Goal: Transaction & Acquisition: Purchase product/service

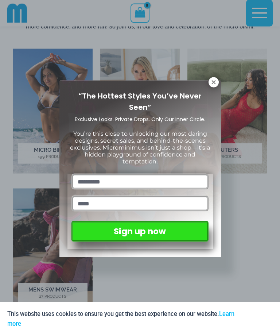
scroll to position [373, 0]
click at [214, 85] on icon at bounding box center [213, 82] width 7 height 7
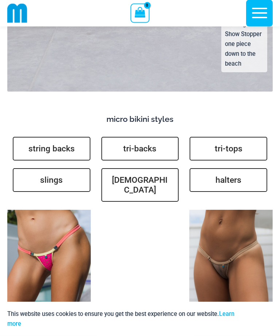
scroll to position [2117, 0]
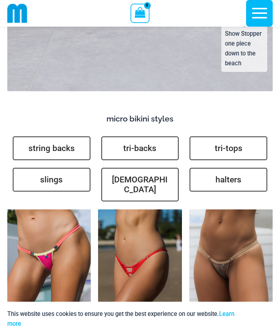
click at [57, 168] on link "slings" at bounding box center [52, 180] width 78 height 24
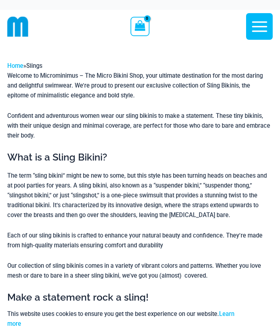
click at [260, 28] on icon "button" at bounding box center [259, 26] width 18 height 18
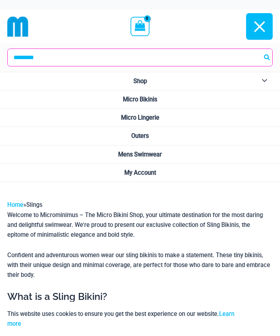
click at [155, 97] on span "Micro Bikinis" at bounding box center [140, 99] width 34 height 7
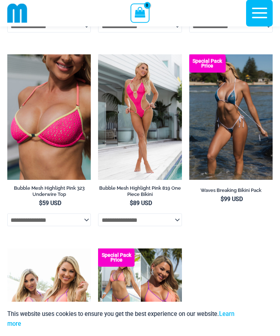
scroll to position [1944, 0]
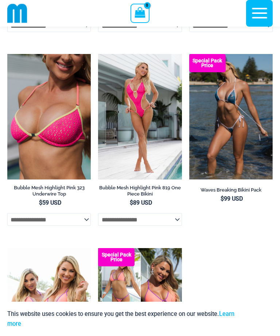
click at [98, 54] on img at bounding box center [98, 54] width 0 height 0
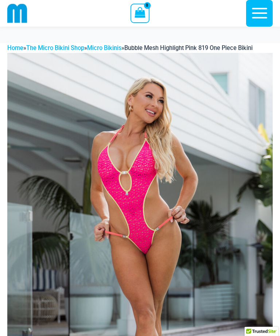
scroll to position [118, 0]
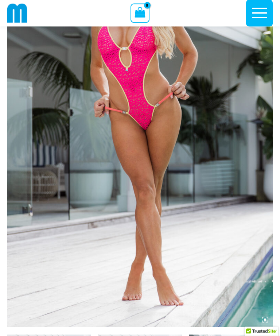
click at [25, 167] on img at bounding box center [139, 128] width 265 height 398
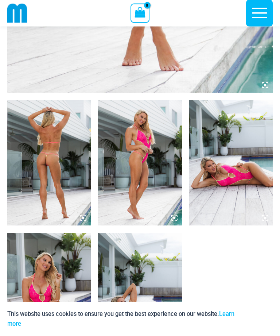
scroll to position [352, 0]
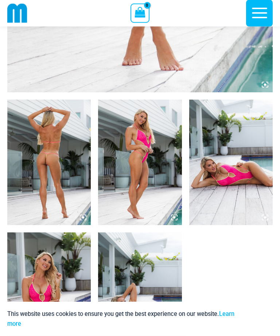
click at [78, 218] on img at bounding box center [48, 162] width 83 height 125
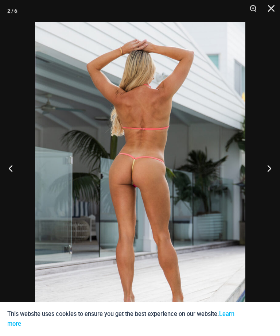
click at [8, 185] on button "Previous" at bounding box center [13, 168] width 27 height 36
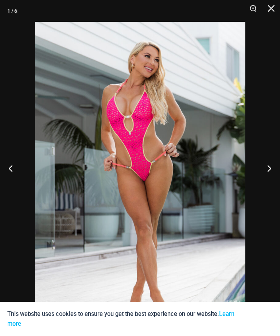
click at [12, 180] on button "Previous" at bounding box center [13, 168] width 27 height 36
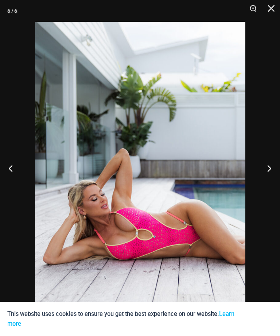
click at [14, 182] on button "Previous" at bounding box center [13, 168] width 27 height 36
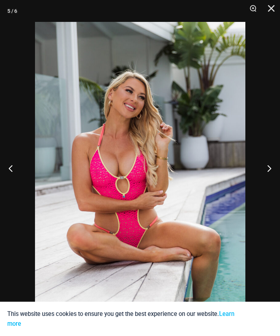
click at [13, 180] on button "Previous" at bounding box center [13, 168] width 27 height 36
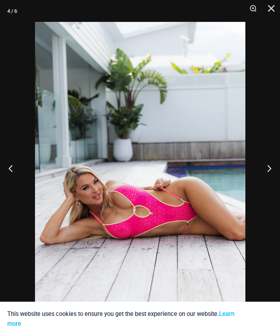
click at [12, 180] on button "Previous" at bounding box center [13, 168] width 27 height 36
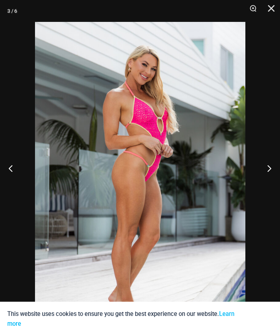
click at [12, 176] on button "Previous" at bounding box center [13, 168] width 27 height 36
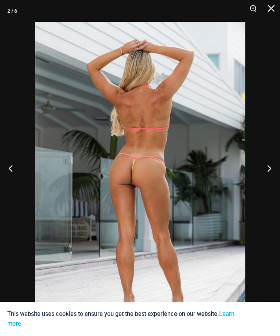
click at [13, 183] on button "Previous" at bounding box center [13, 168] width 27 height 36
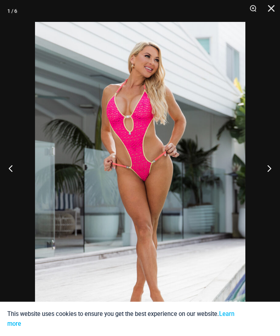
click at [13, 177] on button "Previous" at bounding box center [13, 168] width 27 height 36
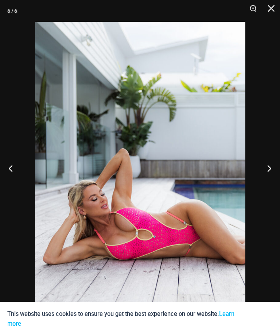
click at [273, 12] on button "Close" at bounding box center [268, 11] width 18 height 22
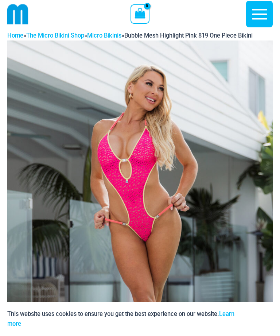
scroll to position [0, 0]
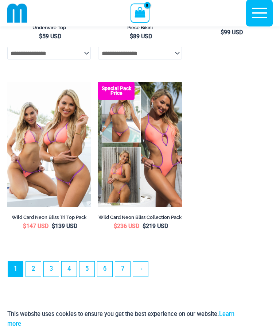
scroll to position [2111, 0]
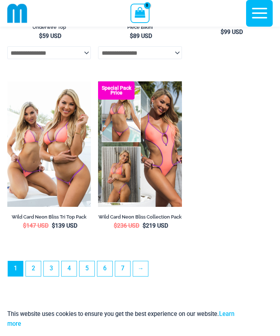
click at [30, 275] on link "2" at bounding box center [33, 268] width 15 height 15
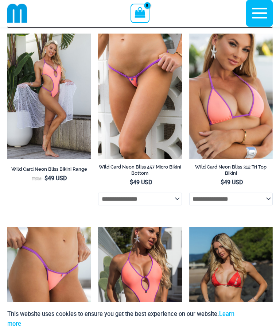
scroll to position [58, 0]
click at [98, 34] on img at bounding box center [98, 34] width 0 height 0
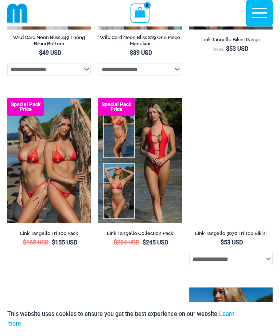
scroll to position [381, 0]
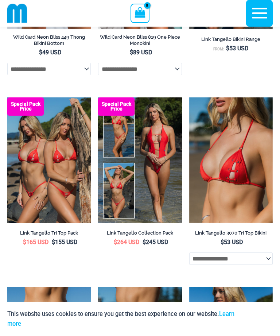
click at [98, 97] on img at bounding box center [98, 97] width 0 height 0
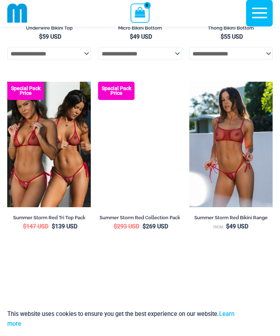
scroll to position [1166, 0]
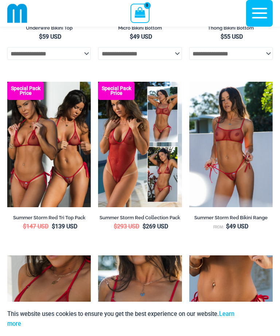
click at [189, 82] on img at bounding box center [189, 82] width 0 height 0
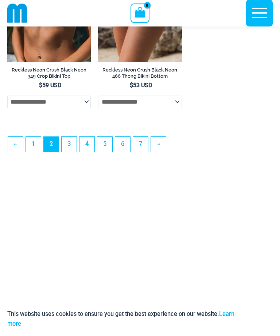
scroll to position [2065, 0]
click at [69, 152] on link "3" at bounding box center [69, 144] width 15 height 15
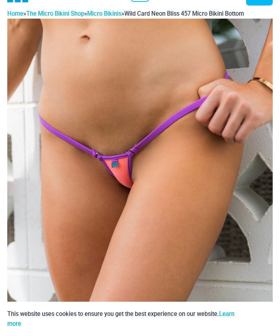
scroll to position [35, 0]
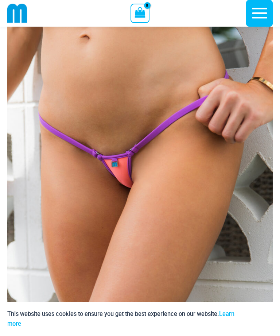
click at [55, 136] on img at bounding box center [139, 217] width 265 height 398
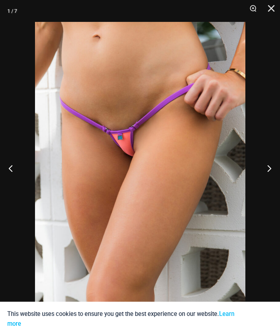
click at [13, 178] on button "Previous" at bounding box center [13, 168] width 27 height 36
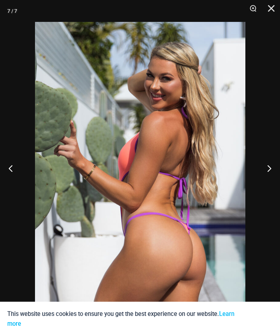
click at [12, 186] on button "Previous" at bounding box center [13, 168] width 27 height 36
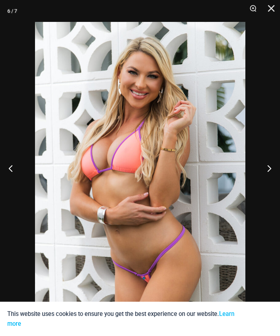
click at [8, 180] on button "Previous" at bounding box center [13, 168] width 27 height 36
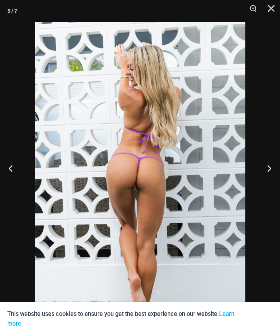
click at [10, 181] on button "Previous" at bounding box center [13, 168] width 27 height 36
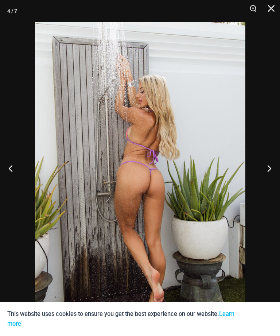
click at [11, 186] on button "Previous" at bounding box center [13, 168] width 27 height 36
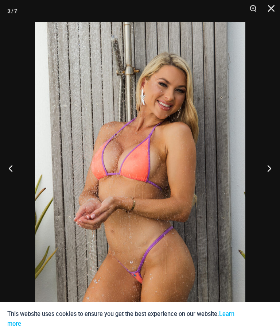
click at [8, 177] on button "Previous" at bounding box center [13, 168] width 27 height 36
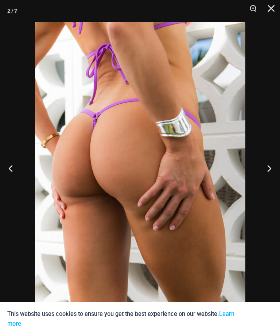
click at [6, 184] on button "Previous" at bounding box center [13, 168] width 27 height 36
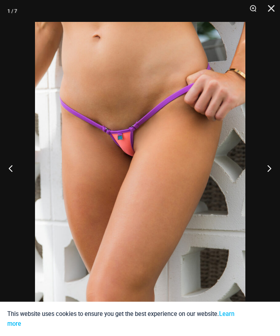
click at [11, 176] on button "Previous" at bounding box center [13, 168] width 27 height 36
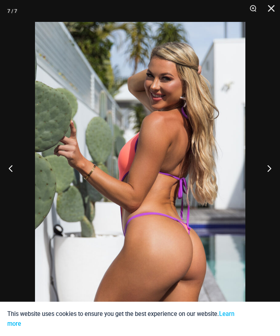
click at [9, 175] on button "Previous" at bounding box center [13, 168] width 27 height 36
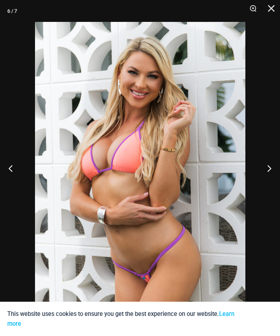
click at [11, 174] on button "Previous" at bounding box center [13, 168] width 27 height 36
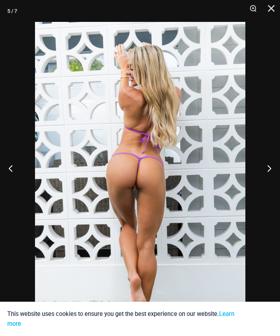
click at [273, 7] on button "Close" at bounding box center [268, 11] width 18 height 22
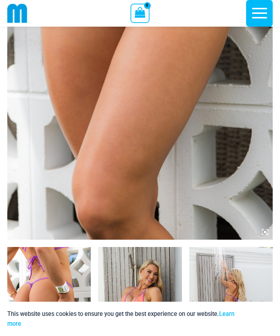
scroll to position [192, 0]
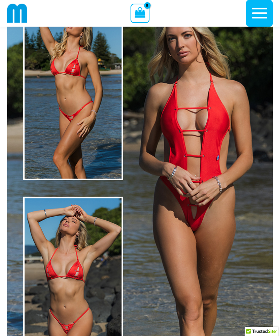
scroll to position [58, 0]
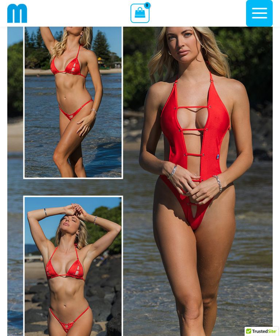
click at [227, 246] on img at bounding box center [139, 187] width 265 height 398
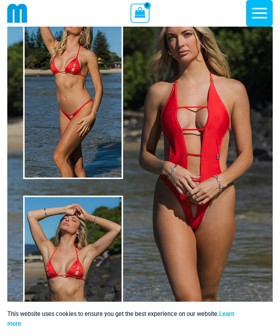
click at [221, 228] on img at bounding box center [139, 187] width 265 height 398
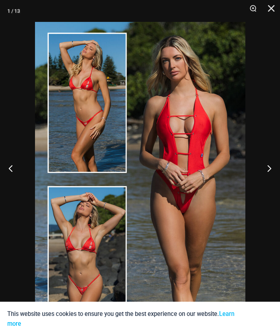
click at [12, 179] on button "Previous" at bounding box center [13, 168] width 27 height 36
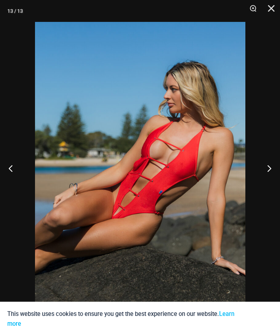
click at [14, 186] on button "Previous" at bounding box center [13, 168] width 27 height 36
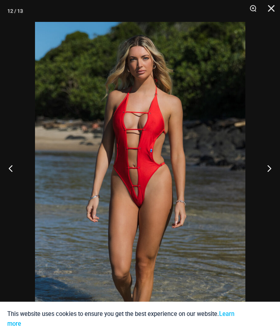
click at [134, 189] on img at bounding box center [140, 179] width 210 height 315
click at [24, 158] on div at bounding box center [140, 168] width 280 height 336
click at [13, 178] on button "Previous" at bounding box center [13, 168] width 27 height 36
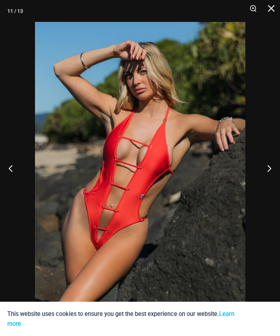
click at [13, 179] on button "Previous" at bounding box center [13, 168] width 27 height 36
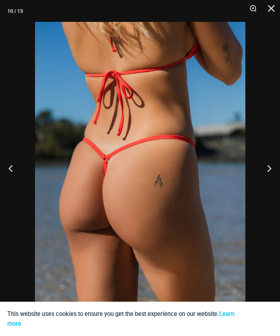
click at [12, 181] on button "Previous" at bounding box center [13, 168] width 27 height 36
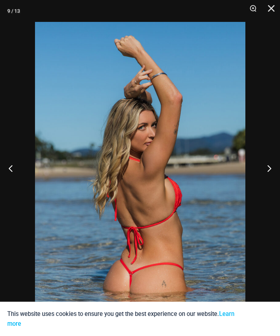
click at [9, 177] on button "Previous" at bounding box center [13, 168] width 27 height 36
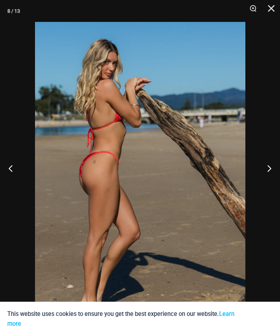
click at [9, 180] on button "Previous" at bounding box center [13, 168] width 27 height 36
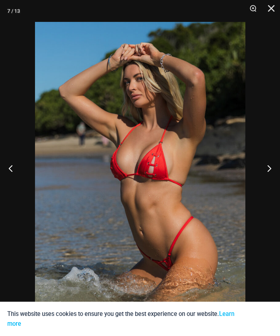
click at [6, 177] on button "Previous" at bounding box center [13, 168] width 27 height 36
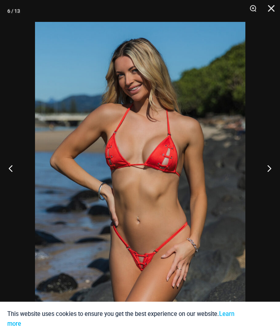
click at [7, 177] on button "Previous" at bounding box center [13, 168] width 27 height 36
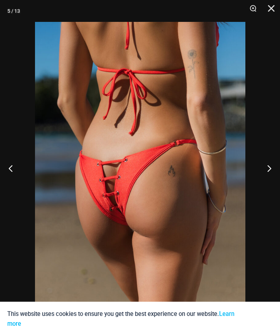
click at [5, 181] on button "Previous" at bounding box center [13, 168] width 27 height 36
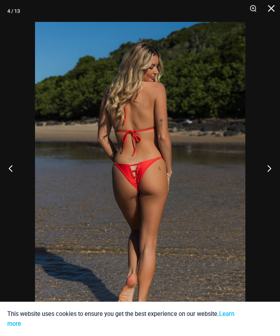
click at [13, 183] on button "Previous" at bounding box center [13, 168] width 27 height 36
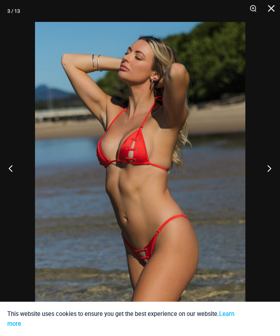
click at [10, 183] on button "Previous" at bounding box center [13, 168] width 27 height 36
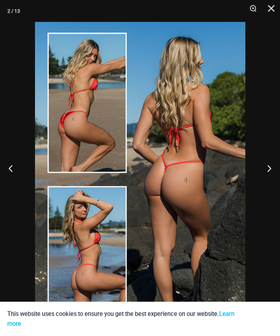
click at [8, 184] on button "Previous" at bounding box center [13, 168] width 27 height 36
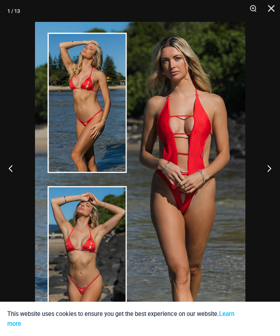
click at [7, 173] on button "Previous" at bounding box center [13, 168] width 27 height 36
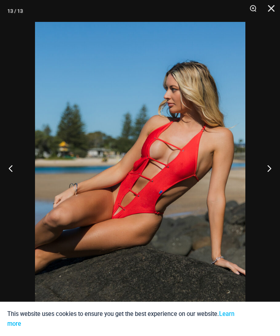
click at [268, 12] on button "Close" at bounding box center [268, 11] width 18 height 22
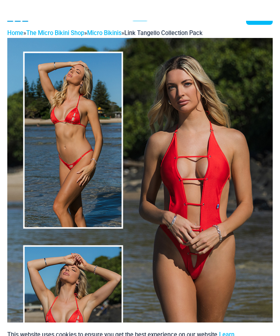
scroll to position [0, 0]
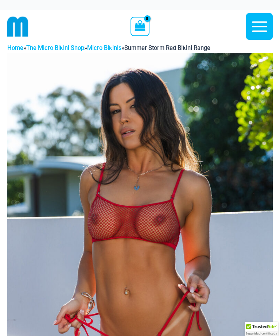
scroll to position [82, 0]
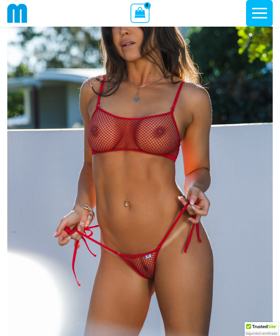
click at [117, 179] on img at bounding box center [139, 164] width 265 height 398
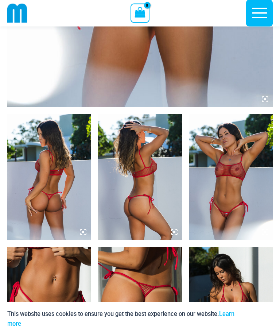
click at [45, 160] on img at bounding box center [48, 176] width 83 height 125
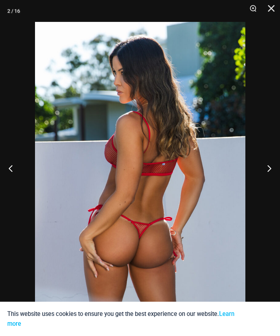
click at [8, 180] on button "Previous" at bounding box center [13, 168] width 27 height 36
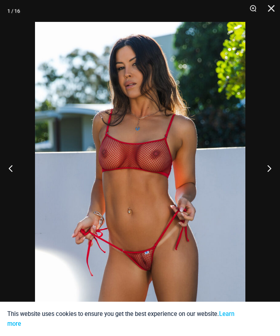
click at [6, 182] on button "Previous" at bounding box center [13, 168] width 27 height 36
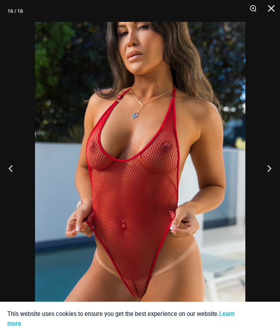
click at [14, 185] on button "Previous" at bounding box center [13, 168] width 27 height 36
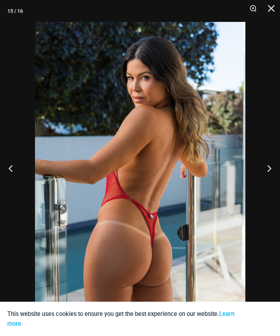
click at [12, 180] on button "Previous" at bounding box center [13, 168] width 27 height 36
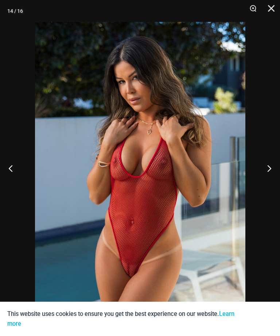
click at [15, 184] on button "Previous" at bounding box center [13, 168] width 27 height 36
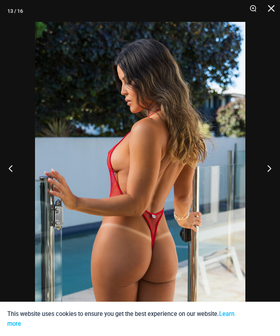
click at [19, 179] on button "Previous" at bounding box center [13, 168] width 27 height 36
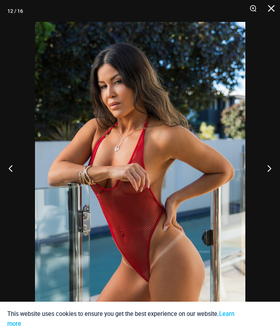
click at [16, 179] on button "Previous" at bounding box center [13, 168] width 27 height 36
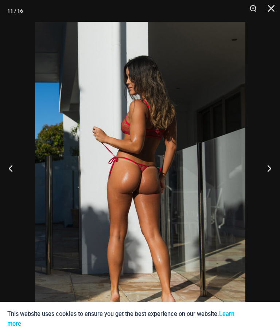
click at [15, 178] on button "Previous" at bounding box center [13, 168] width 27 height 36
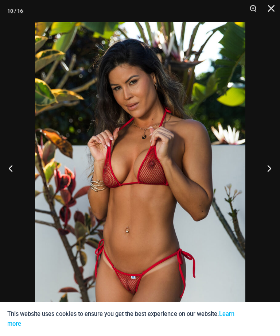
click at [16, 179] on button "Previous" at bounding box center [13, 168] width 27 height 36
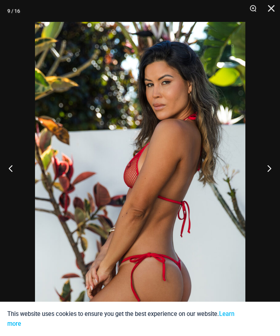
click at [8, 178] on button "Previous" at bounding box center [13, 168] width 27 height 36
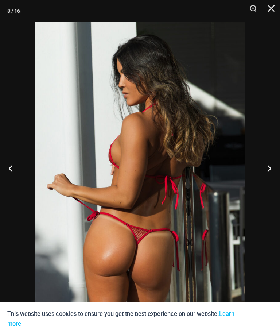
click at [12, 180] on button "Previous" at bounding box center [13, 168] width 27 height 36
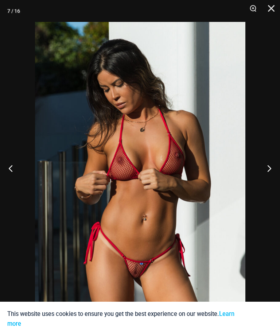
click at [13, 179] on button "Previous" at bounding box center [13, 168] width 27 height 36
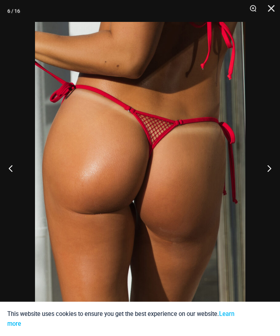
click at [11, 177] on button "Previous" at bounding box center [13, 168] width 27 height 36
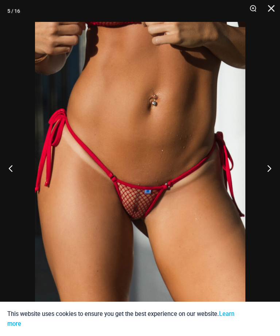
click at [11, 177] on button "Previous" at bounding box center [13, 168] width 27 height 36
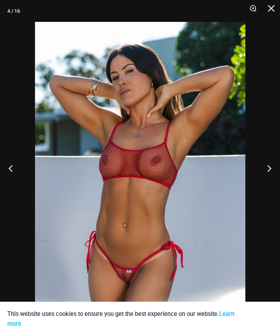
click at [12, 178] on button "Previous" at bounding box center [13, 168] width 27 height 36
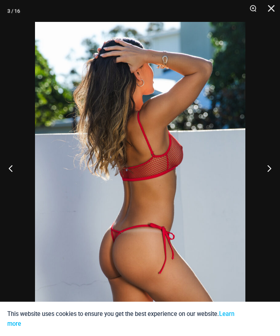
click at [12, 177] on button "Previous" at bounding box center [13, 168] width 27 height 36
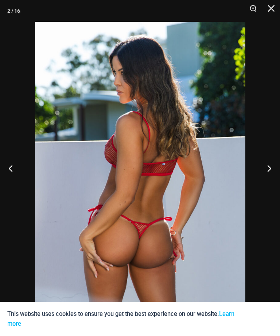
click at [15, 178] on button "Previous" at bounding box center [13, 168] width 27 height 36
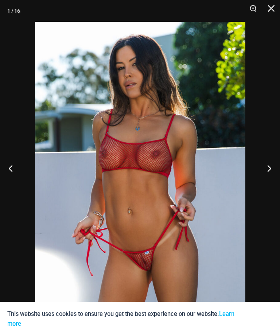
click at [14, 177] on button "Previous" at bounding box center [13, 168] width 27 height 36
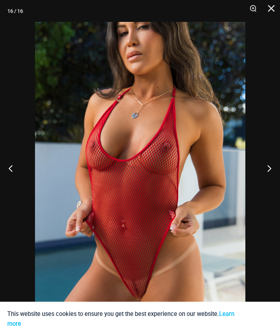
click at [12, 175] on button "Previous" at bounding box center [13, 168] width 27 height 36
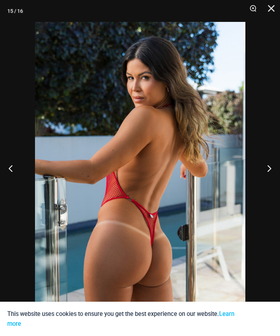
click at [15, 178] on button "Previous" at bounding box center [13, 168] width 27 height 36
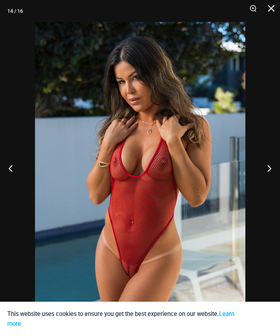
click at [12, 176] on button "Previous" at bounding box center [13, 168] width 27 height 36
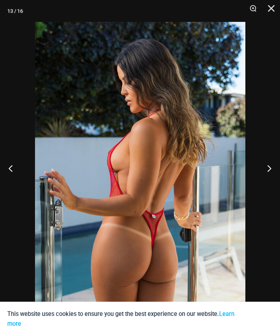
click at [12, 179] on button "Previous" at bounding box center [13, 168] width 27 height 36
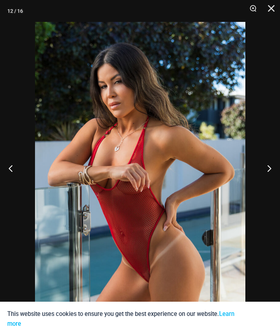
click at [11, 178] on button "Previous" at bounding box center [13, 168] width 27 height 36
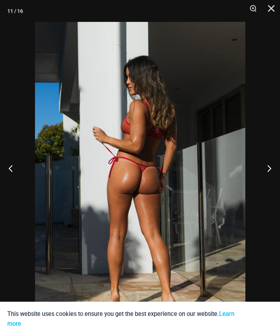
click at [14, 176] on button "Previous" at bounding box center [13, 168] width 27 height 36
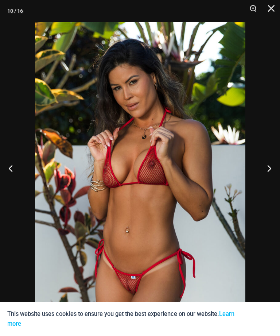
click at [274, 8] on button "Close" at bounding box center [268, 11] width 18 height 22
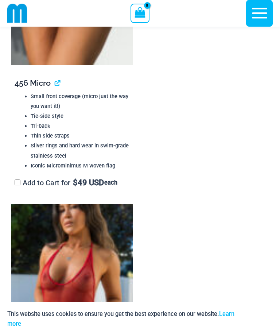
scroll to position [2343, 0]
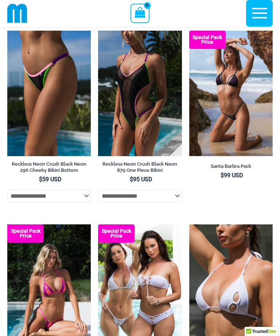
scroll to position [22, 0]
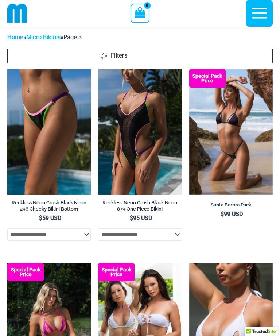
click at [98, 69] on img at bounding box center [98, 69] width 0 height 0
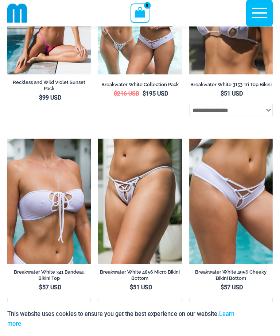
scroll to position [336, 0]
click at [98, 138] on img at bounding box center [98, 138] width 0 height 0
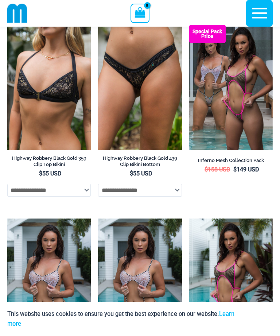
scroll to position [1590, 0]
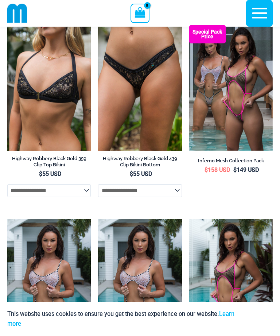
click at [189, 25] on img at bounding box center [189, 25] width 0 height 0
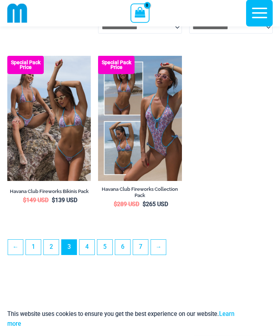
scroll to position [1947, 0]
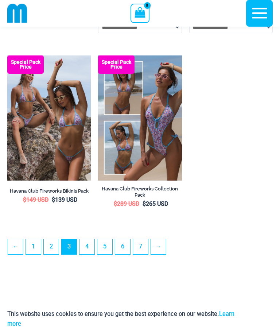
click at [86, 250] on link "4" at bounding box center [86, 246] width 15 height 15
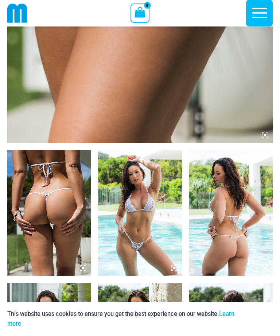
scroll to position [301, 0]
click at [44, 180] on img at bounding box center [48, 212] width 83 height 125
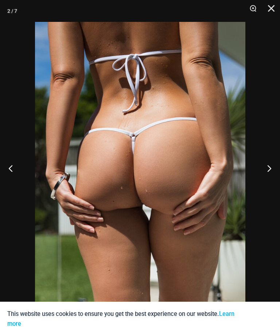
click at [14, 180] on button "Previous" at bounding box center [13, 168] width 27 height 36
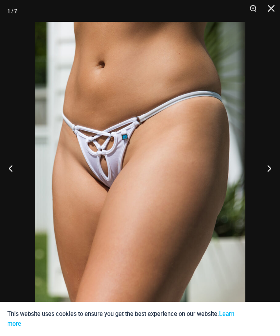
click at [12, 178] on button "Previous" at bounding box center [13, 168] width 27 height 36
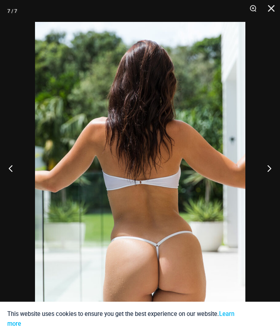
click at [11, 185] on button "Previous" at bounding box center [13, 168] width 27 height 36
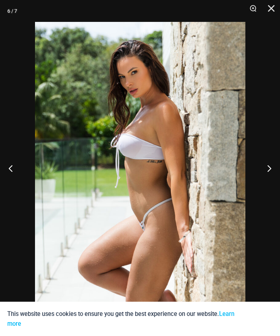
click at [13, 179] on button "Previous" at bounding box center [13, 168] width 27 height 36
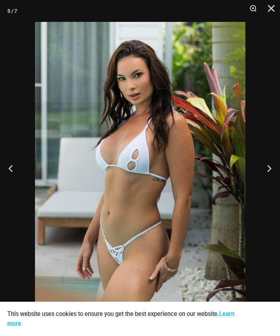
click at [11, 177] on button "Previous" at bounding box center [13, 168] width 27 height 36
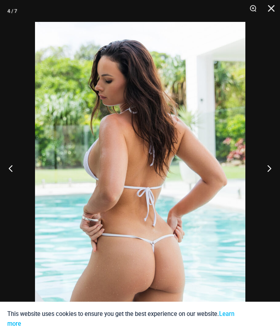
click at [9, 178] on button "Previous" at bounding box center [13, 168] width 27 height 36
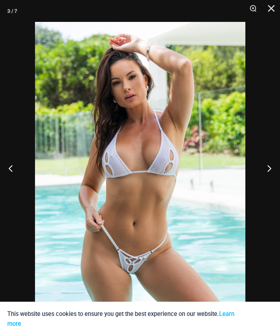
click at [9, 180] on button "Previous" at bounding box center [13, 168] width 27 height 36
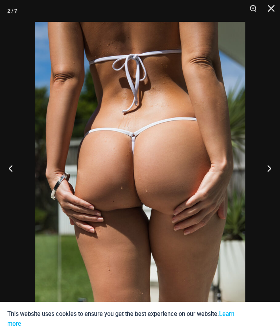
click at [17, 186] on button "Previous" at bounding box center [13, 168] width 27 height 36
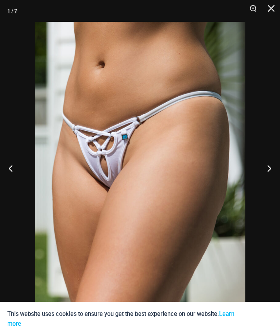
click at [13, 182] on button "Previous" at bounding box center [13, 168] width 27 height 36
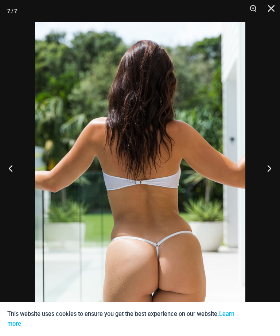
click at [15, 182] on button "Previous" at bounding box center [13, 168] width 27 height 36
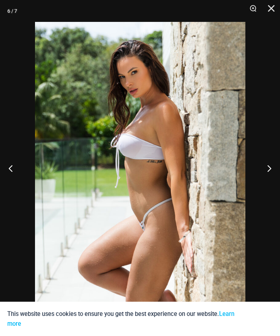
click at [12, 173] on button "Previous" at bounding box center [13, 168] width 27 height 36
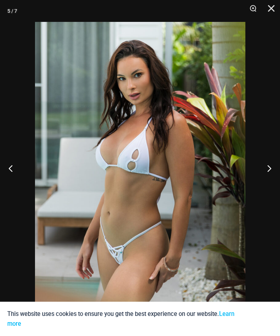
click at [273, 9] on button "Close" at bounding box center [268, 11] width 18 height 22
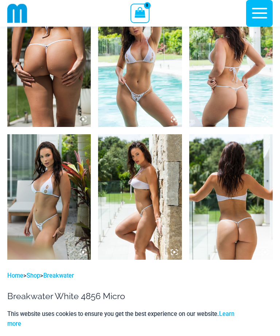
scroll to position [451, 0]
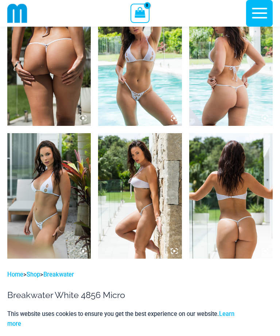
click at [236, 220] on img at bounding box center [230, 195] width 83 height 125
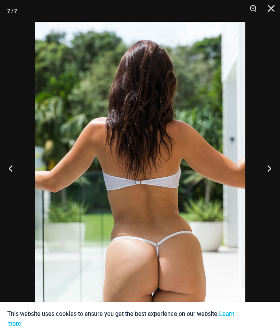
click at [269, 9] on button "Close" at bounding box center [268, 11] width 18 height 22
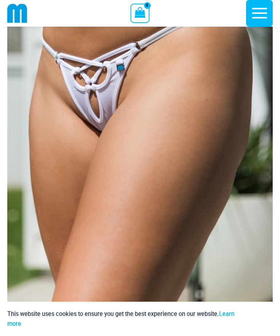
scroll to position [123, 0]
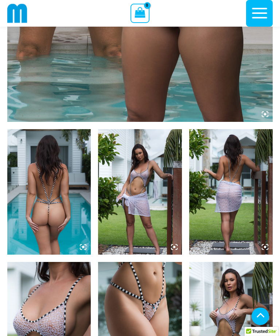
scroll to position [322, 0]
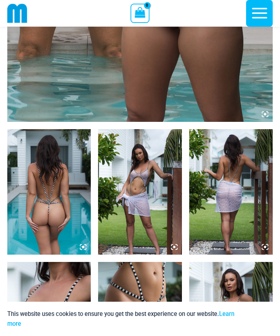
click at [35, 160] on img at bounding box center [48, 191] width 83 height 125
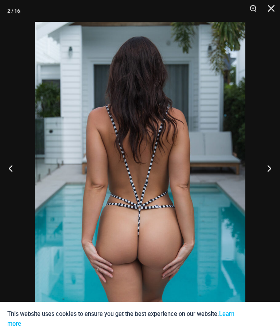
click at [13, 184] on button "Previous" at bounding box center [13, 168] width 27 height 36
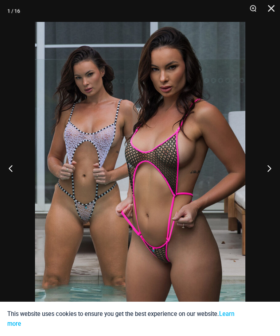
click at [11, 173] on button "Previous" at bounding box center [13, 168] width 27 height 36
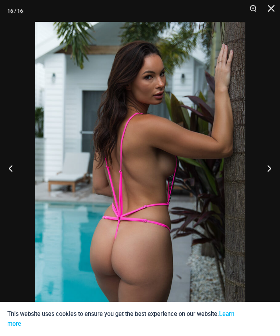
click at [8, 180] on button "Previous" at bounding box center [13, 168] width 27 height 36
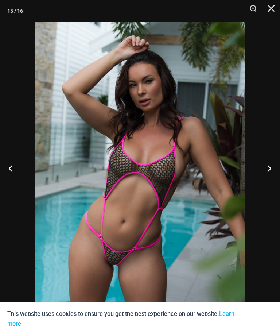
click at [10, 180] on button "Previous" at bounding box center [13, 168] width 27 height 36
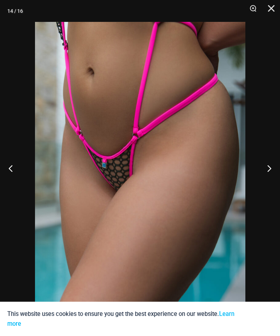
click at [12, 178] on button "Previous" at bounding box center [13, 168] width 27 height 36
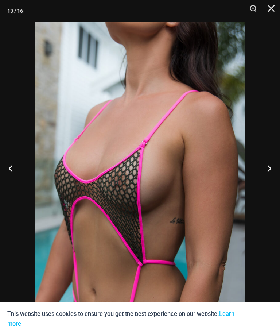
click at [10, 177] on button "Previous" at bounding box center [13, 168] width 27 height 36
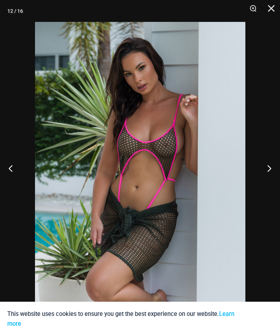
click at [12, 181] on button "Previous" at bounding box center [13, 168] width 27 height 36
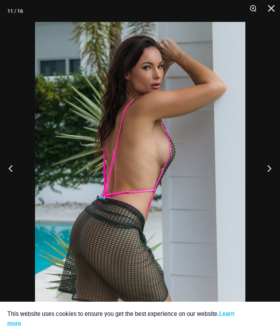
click at [8, 178] on button "Previous" at bounding box center [13, 168] width 27 height 36
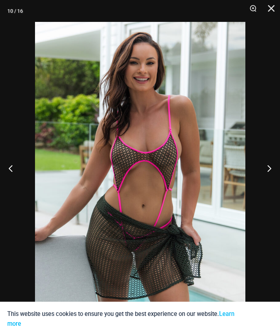
click at [10, 181] on button "Previous" at bounding box center [13, 168] width 27 height 36
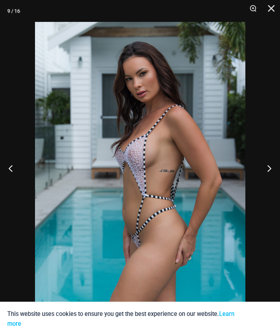
click at [10, 180] on button "Previous" at bounding box center [13, 168] width 27 height 36
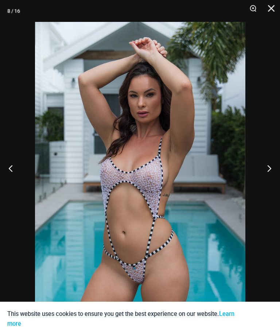
click at [13, 184] on button "Previous" at bounding box center [13, 168] width 27 height 36
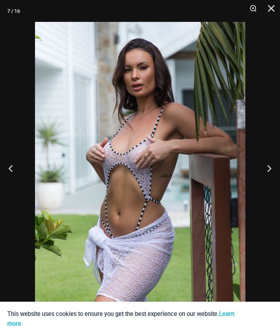
click at [10, 173] on button "Previous" at bounding box center [13, 168] width 27 height 36
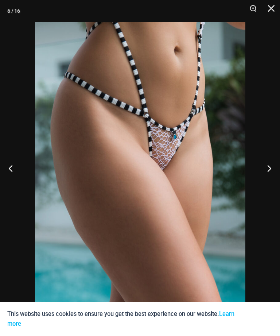
click at [7, 173] on button "Previous" at bounding box center [13, 168] width 27 height 36
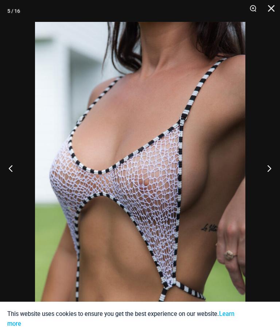
click at [11, 176] on button "Previous" at bounding box center [13, 168] width 27 height 36
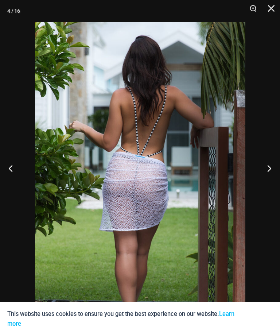
click at [6, 177] on button "Previous" at bounding box center [13, 168] width 27 height 36
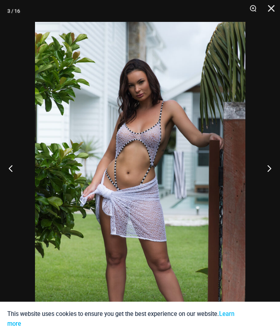
click at [7, 175] on button "Previous" at bounding box center [13, 168] width 27 height 36
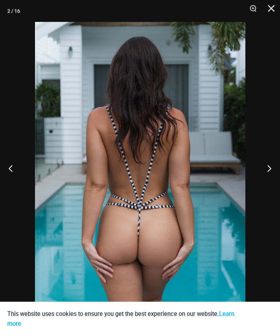
click at [7, 181] on button "Previous" at bounding box center [13, 168] width 27 height 36
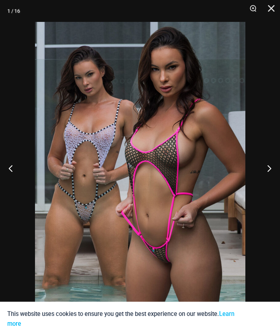
click at [275, 12] on button "Close" at bounding box center [268, 11] width 18 height 22
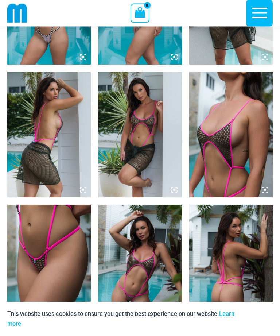
scroll to position [778, 0]
click at [238, 233] on img at bounding box center [230, 266] width 83 height 125
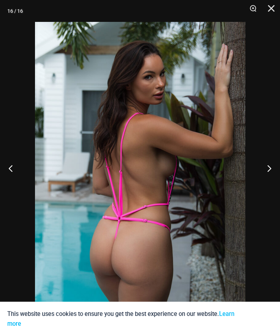
click at [266, 12] on button "Close" at bounding box center [268, 11] width 18 height 22
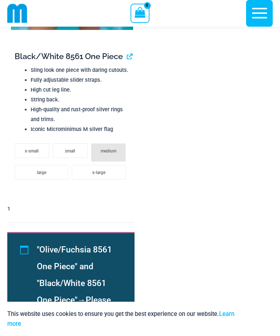
scroll to position [1885, 0]
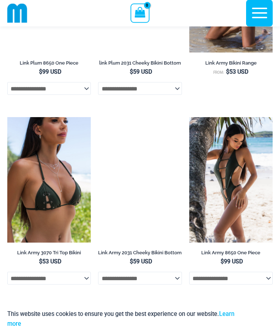
scroll to position [1321, 0]
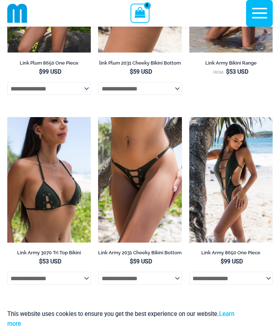
click at [98, 117] on img at bounding box center [98, 117] width 0 height 0
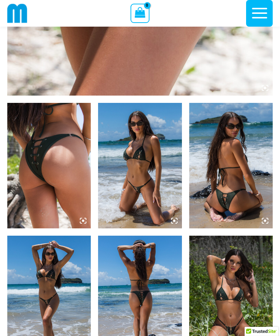
scroll to position [355, 0]
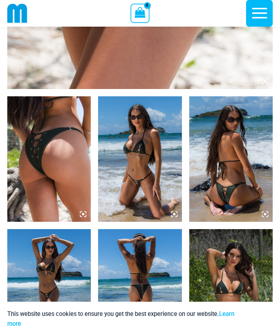
click at [40, 149] on img at bounding box center [48, 158] width 83 height 125
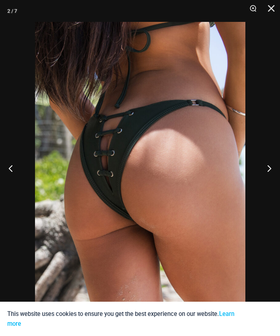
click at [10, 183] on button "Previous" at bounding box center [13, 168] width 27 height 36
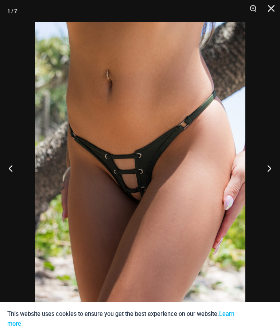
click at [11, 177] on button "Previous" at bounding box center [13, 168] width 27 height 36
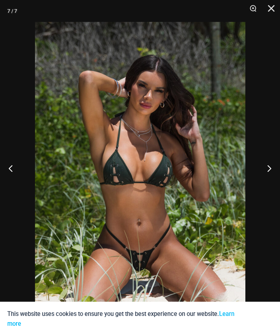
click at [15, 175] on button "Previous" at bounding box center [13, 168] width 27 height 36
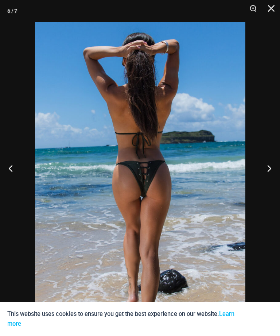
click at [7, 180] on button "Previous" at bounding box center [13, 168] width 27 height 36
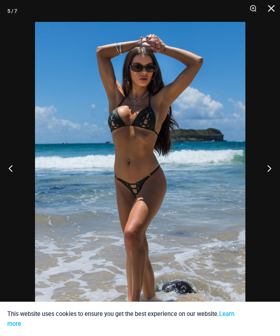
click at [9, 181] on button "Previous" at bounding box center [13, 168] width 27 height 36
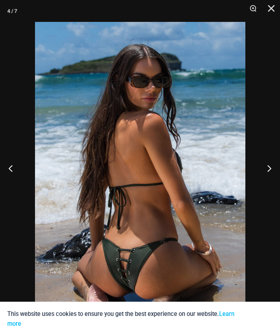
click at [9, 180] on button "Previous" at bounding box center [13, 168] width 27 height 36
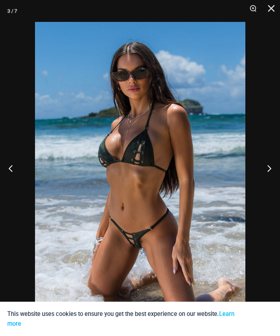
click at [14, 180] on button "Previous" at bounding box center [13, 168] width 27 height 36
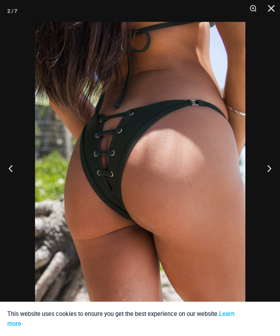
click at [20, 175] on button "Previous" at bounding box center [13, 168] width 27 height 36
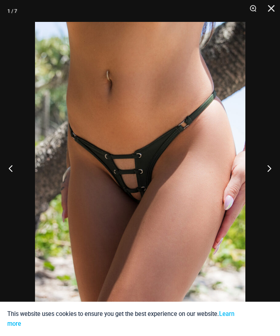
click at [272, 4] on button "Close" at bounding box center [268, 11] width 18 height 22
